Goal: Entertainment & Leisure: Consume media (video, audio)

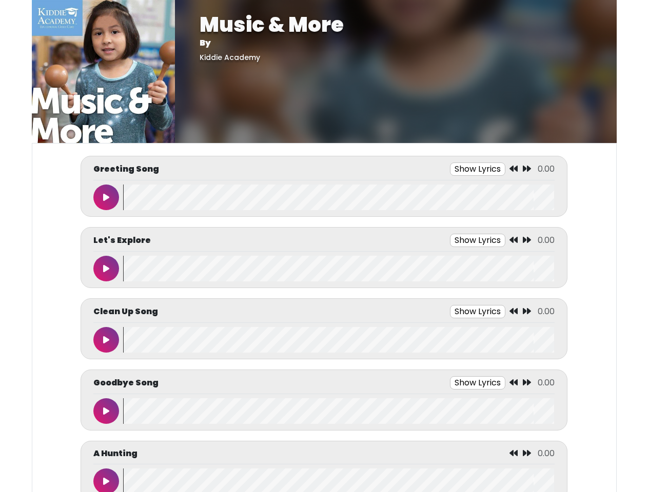
click at [477, 169] on button "Show Lyrics" at bounding box center [477, 169] width 55 height 13
click at [514, 169] on icon at bounding box center [513, 169] width 8 height 8
click at [527, 169] on icon at bounding box center [527, 169] width 8 height 8
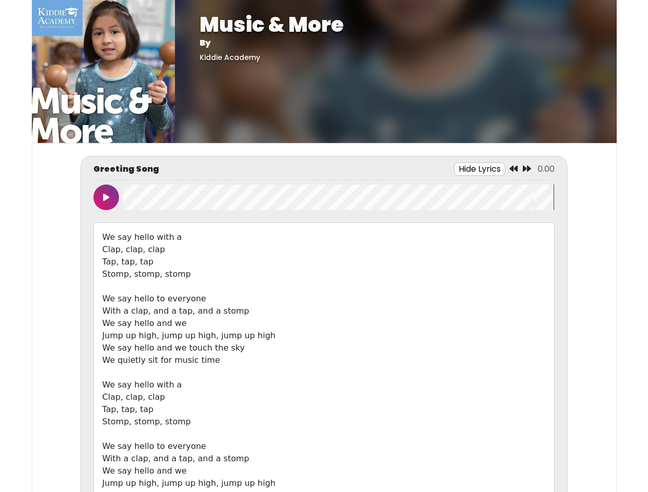
click at [106, 197] on icon at bounding box center [106, 197] width 6 height 8
click at [338, 197] on wave at bounding box center [338, 198] width 431 height 26
click at [477, 241] on div "We say hello with a Clap, clap, clap Tap, tap, tap Stomp, stomp, stomp We say h…" at bounding box center [323, 373] width 461 height 301
click at [514, 241] on div "We say hello with a Clap, clap, clap Tap, tap, tap Stomp, stomp, stomp We say h…" at bounding box center [323, 373] width 461 height 301
click at [527, 241] on div "We say hello with a Clap, clap, clap Tap, tap, tap Stomp, stomp, stomp We say h…" at bounding box center [323, 373] width 461 height 301
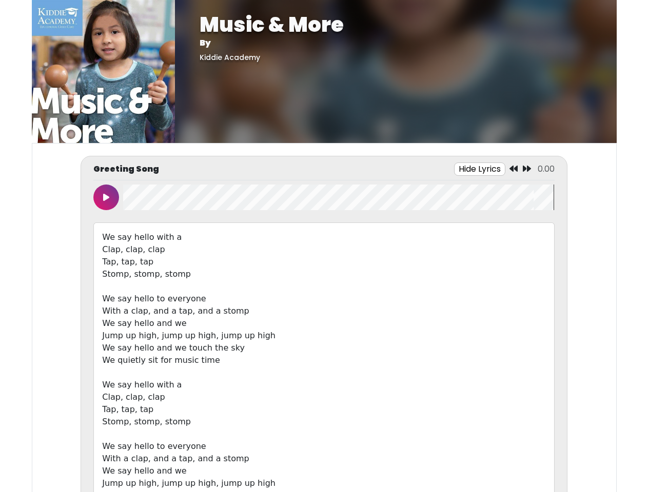
click at [106, 269] on div "We say hello with a Clap, clap, clap Tap, tap, tap Stomp, stomp, stomp We say h…" at bounding box center [323, 373] width 461 height 301
click at [338, 269] on div "We say hello with a Clap, clap, clap Tap, tap, tap Stomp, stomp, stomp We say h…" at bounding box center [323, 373] width 461 height 301
